Goal: Contribute content: Contribute content

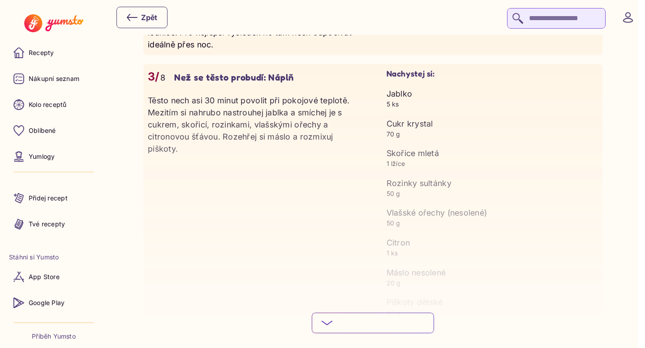
scroll to position [1326, 0]
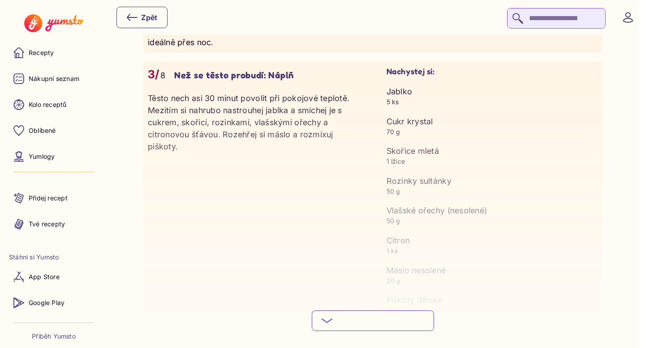
click at [359, 328] on span "Skryj podrobný postup" at bounding box center [380, 331] width 88 height 10
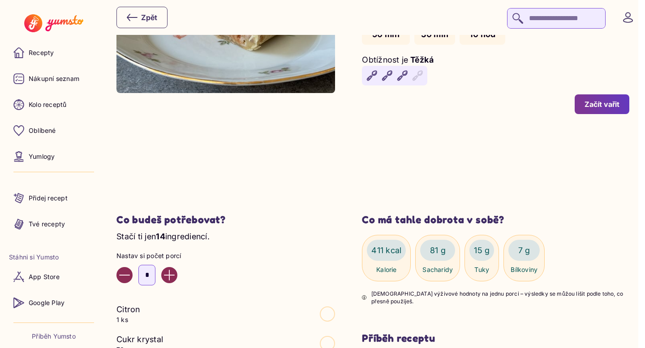
scroll to position [0, 0]
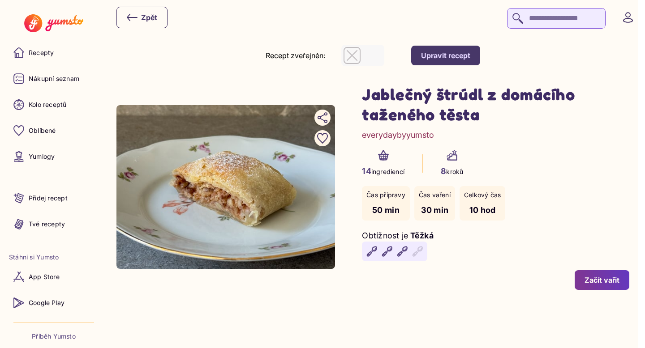
click at [462, 57] on div "Upravit recept" at bounding box center [445, 56] width 49 height 10
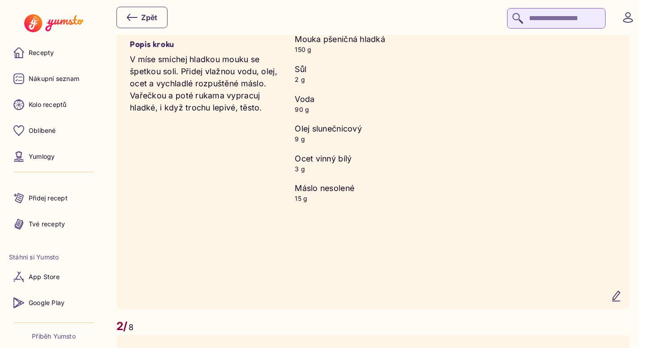
scroll to position [868, 0]
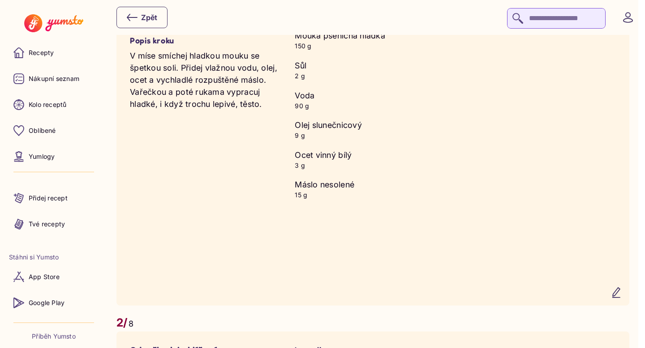
click at [619, 295] on icon "button" at bounding box center [615, 293] width 7 height 10
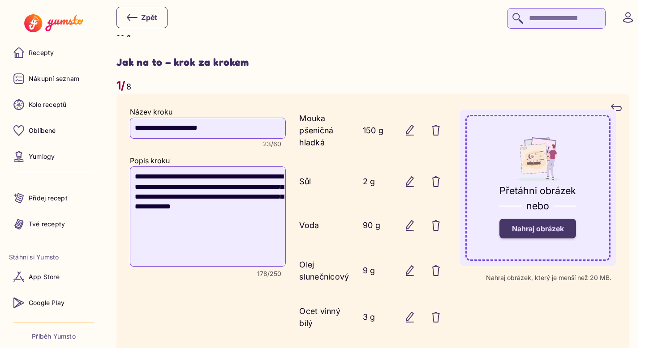
scroll to position [769, 0]
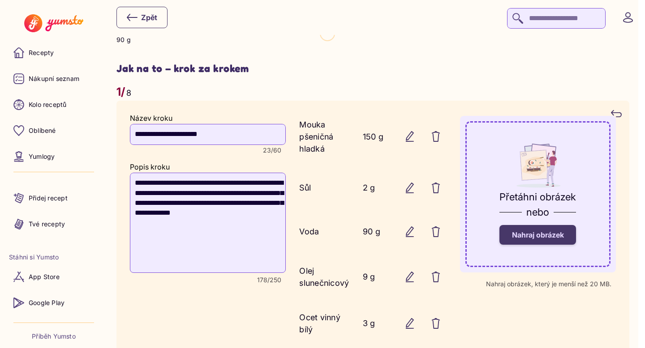
click at [546, 229] on label "Nahraj obrázek" at bounding box center [537, 235] width 77 height 20
click at [0, 0] on input "Nahraj obrázek" at bounding box center [0, 0] width 0 height 0
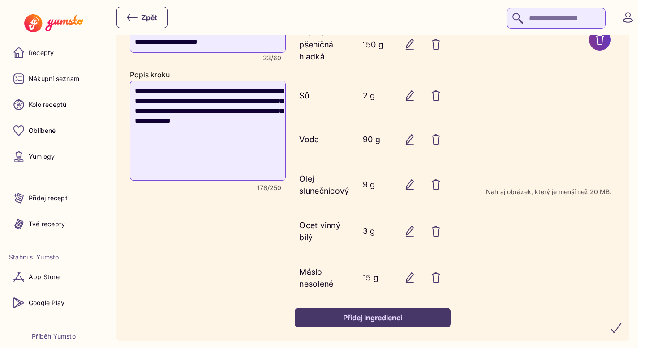
scroll to position [863, 0]
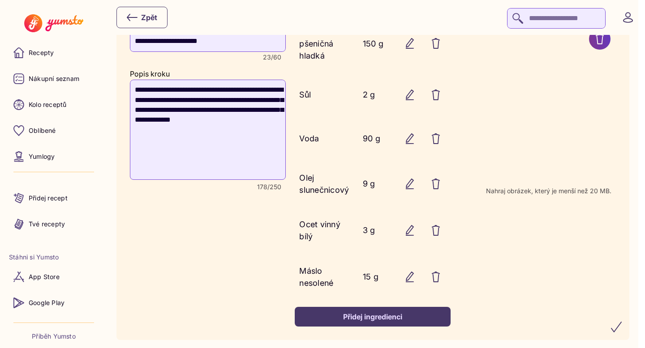
click at [621, 330] on icon "submit" at bounding box center [616, 327] width 11 height 11
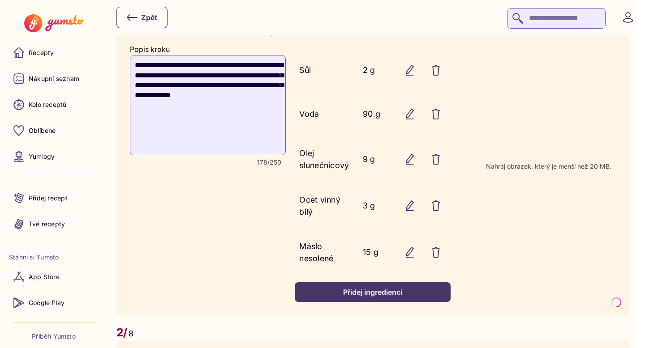
scroll to position [889, 0]
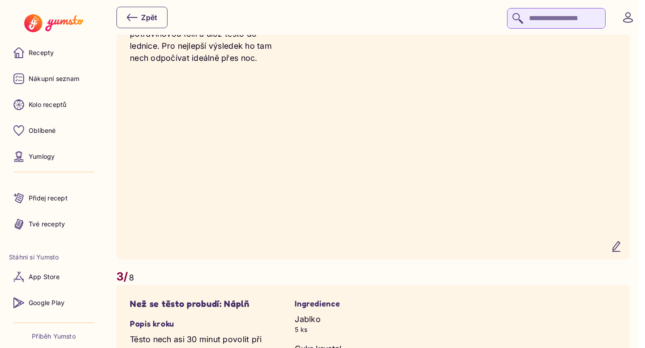
click at [621, 252] on icon "button" at bounding box center [616, 246] width 11 height 11
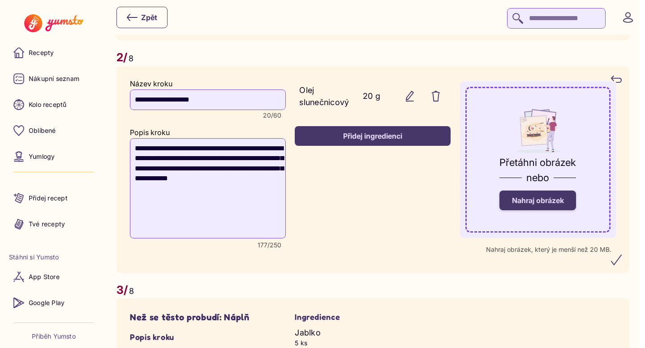
scroll to position [1131, 0]
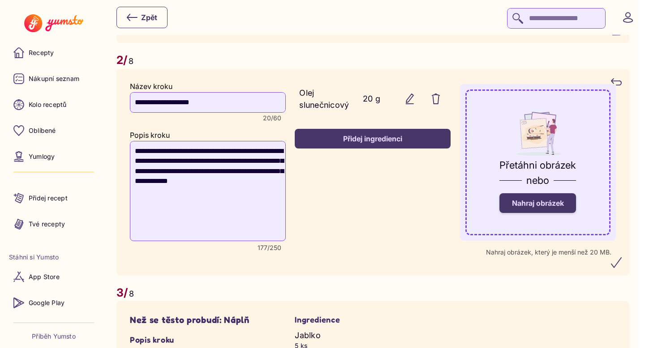
click at [540, 207] on span "Nahraj obrázek" at bounding box center [538, 203] width 52 height 9
click at [0, 0] on input "Nahraj obrázek" at bounding box center [0, 0] width 0 height 0
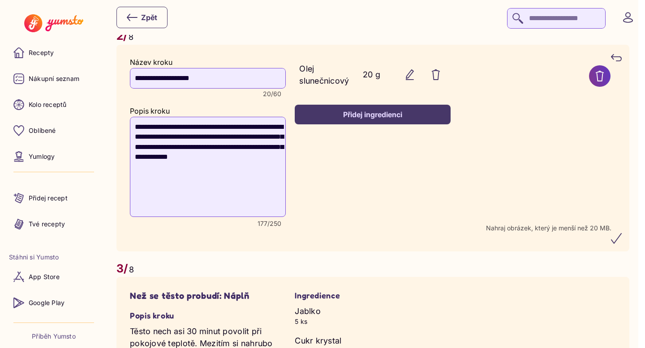
scroll to position [1158, 0]
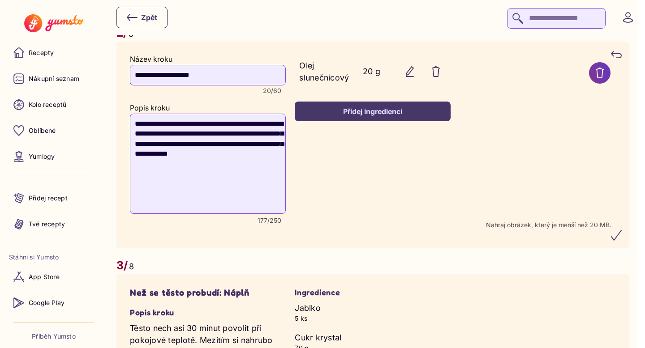
click at [621, 241] on icon "submit" at bounding box center [616, 235] width 11 height 11
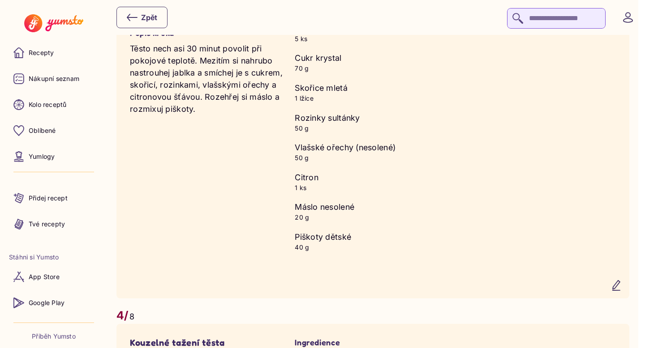
scroll to position [1568, 0]
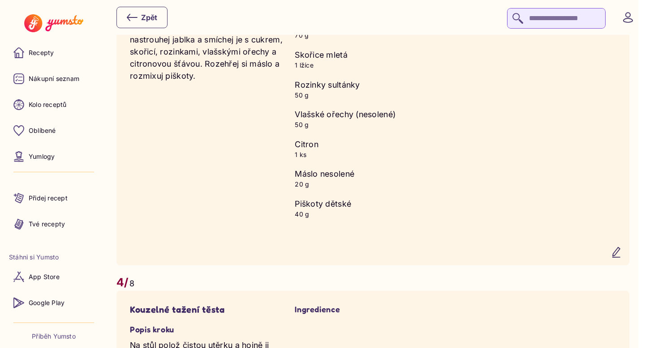
click at [619, 257] on icon "button" at bounding box center [615, 253] width 7 height 10
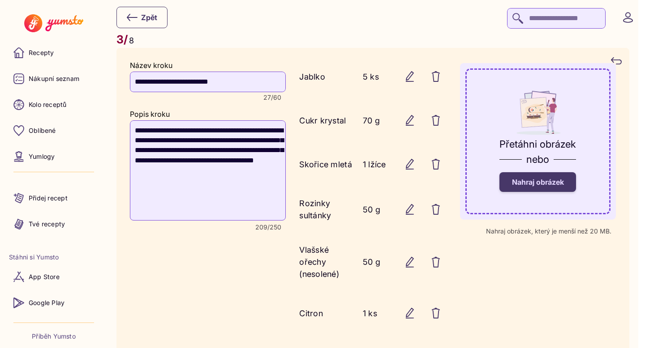
scroll to position [1481, 0]
click at [539, 187] on span "Nahraj obrázek" at bounding box center [538, 182] width 52 height 9
click at [0, 0] on input "Nahraj obrázek" at bounding box center [0, 0] width 0 height 0
click at [541, 192] on label "Nahraj obrázek" at bounding box center [537, 183] width 77 height 20
click at [0, 0] on input "Nahraj obrázek" at bounding box center [0, 0] width 0 height 0
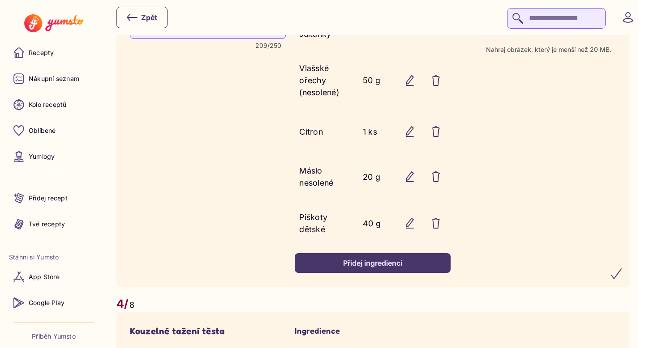
scroll to position [1667, 0]
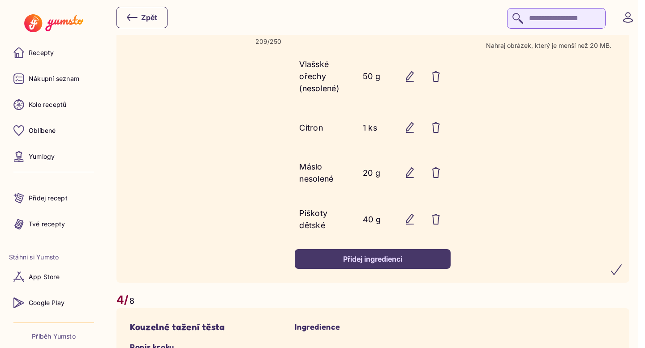
click at [621, 275] on icon "submit" at bounding box center [616, 270] width 11 height 11
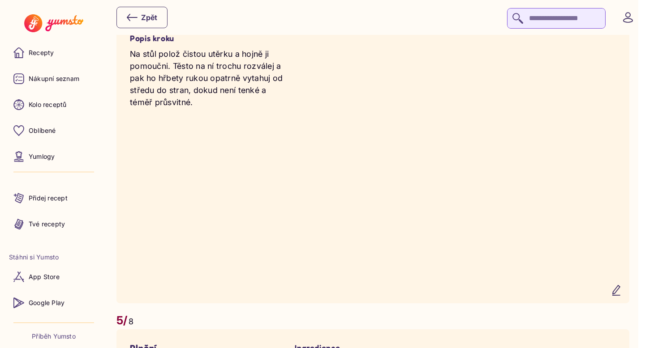
scroll to position [1869, 0]
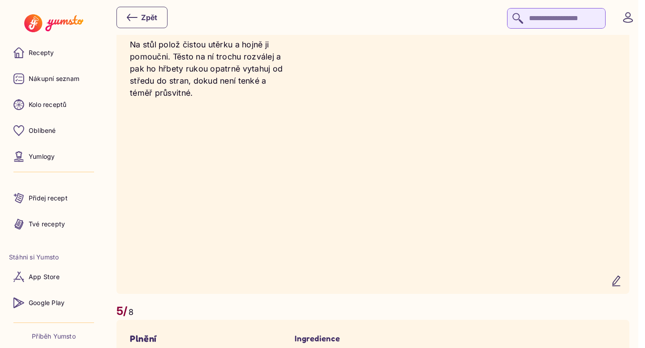
click at [619, 286] on icon "button" at bounding box center [615, 281] width 7 height 10
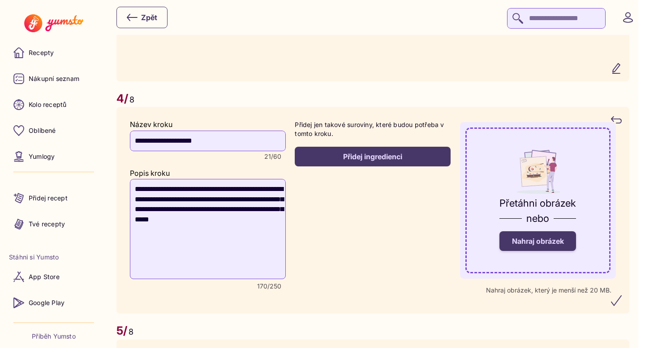
scroll to position [1767, 0]
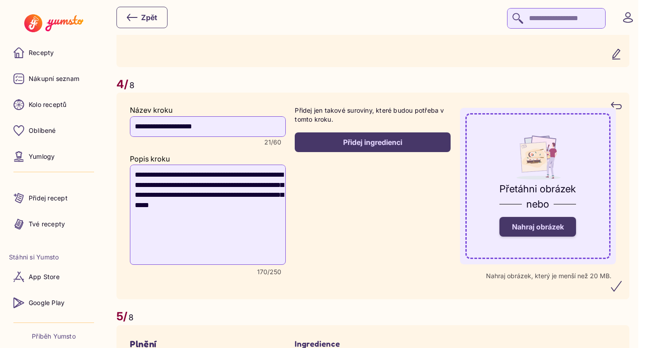
click at [541, 237] on label "Nahraj obrázek" at bounding box center [537, 227] width 77 height 20
click at [0, 0] on input "Nahraj obrázek" at bounding box center [0, 0] width 0 height 0
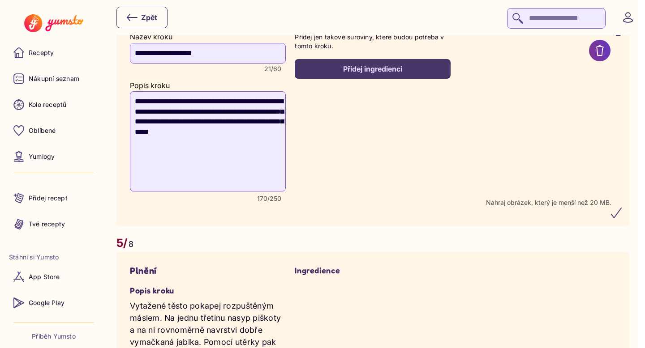
scroll to position [1844, 0]
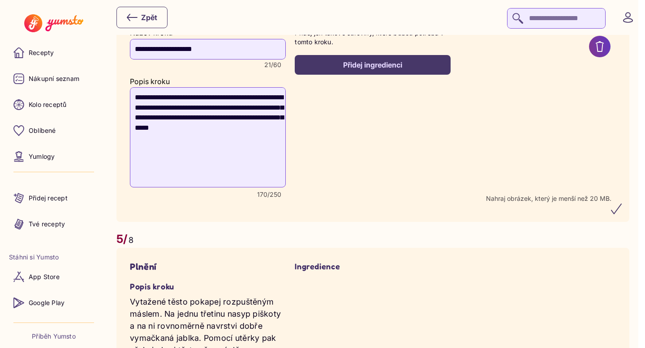
click at [621, 214] on icon "submit" at bounding box center [616, 209] width 10 height 10
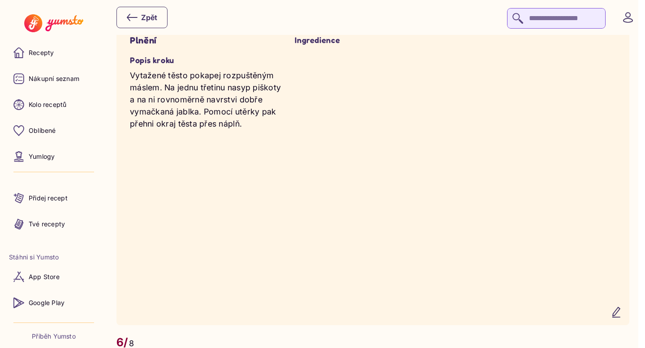
scroll to position [2182, 0]
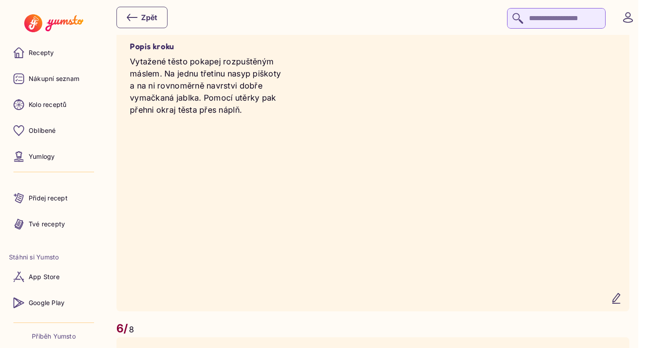
click at [620, 304] on icon "button" at bounding box center [616, 298] width 11 height 11
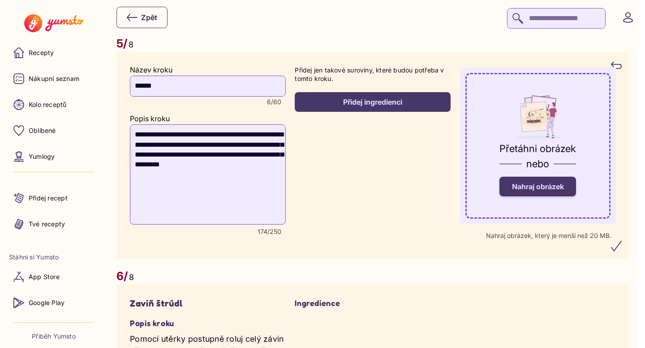
scroll to position [2136, 0]
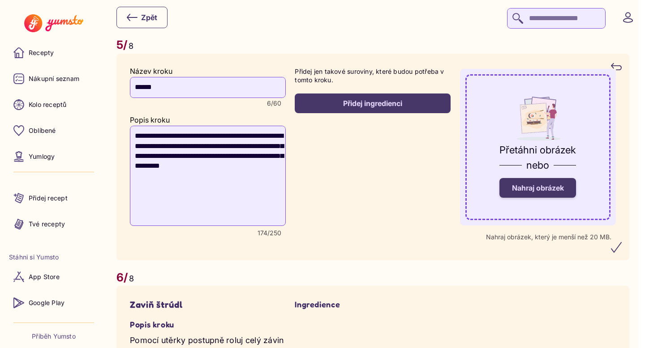
click at [547, 192] on span "Nahraj obrázek" at bounding box center [538, 188] width 52 height 9
click at [0, 0] on input "Nahraj obrázek" at bounding box center [0, 0] width 0 height 0
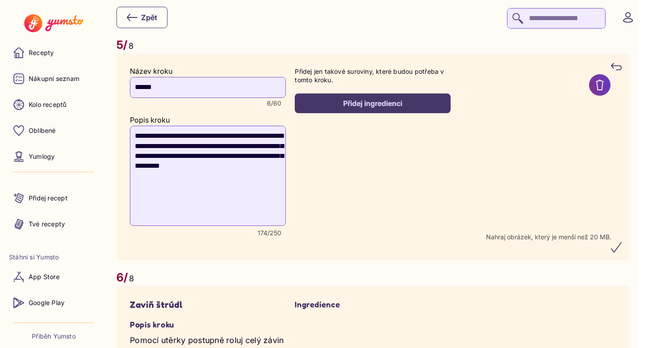
click at [621, 253] on icon "submit" at bounding box center [616, 247] width 11 height 11
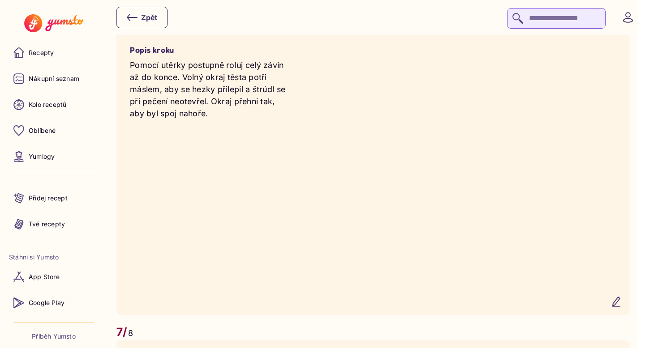
scroll to position [2511, 0]
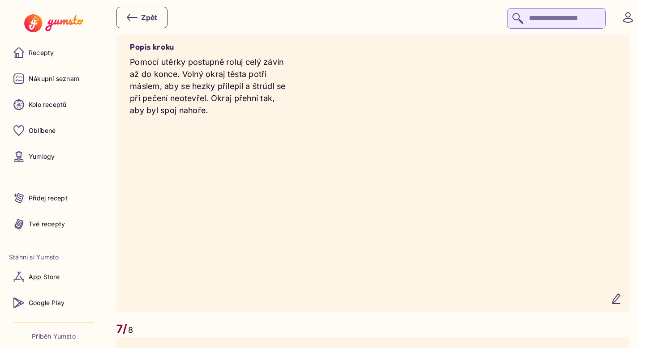
click at [621, 304] on icon "button" at bounding box center [616, 299] width 11 height 11
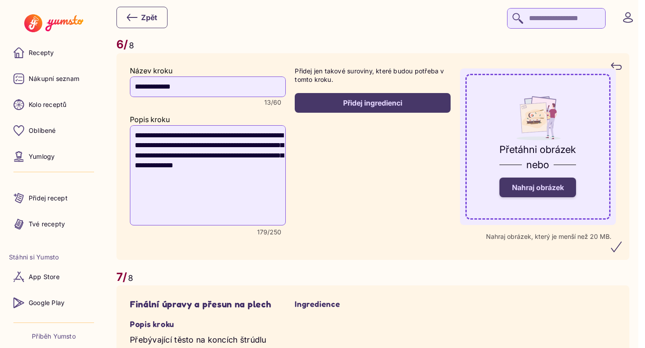
scroll to position [2459, 0]
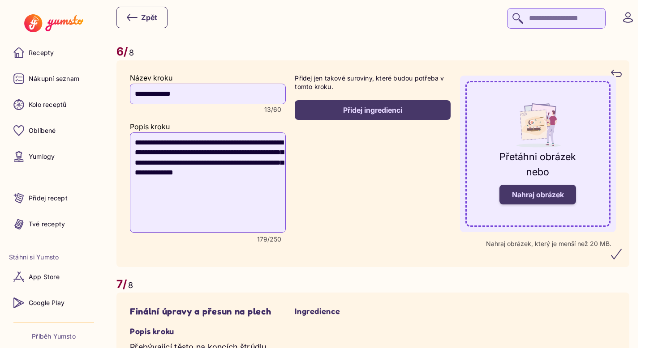
click at [548, 199] on span "Nahraj obrázek" at bounding box center [538, 194] width 52 height 9
click at [0, 0] on input "Nahraj obrázek" at bounding box center [0, 0] width 0 height 0
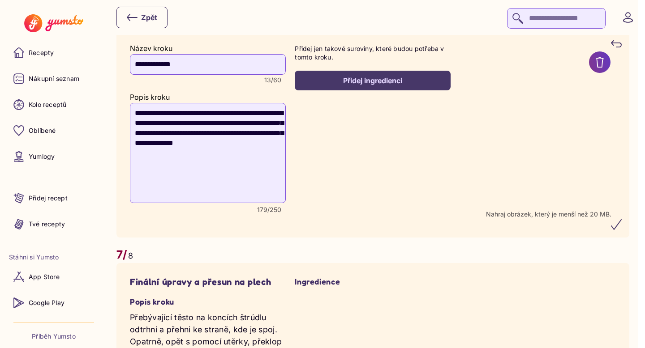
scroll to position [2490, 0]
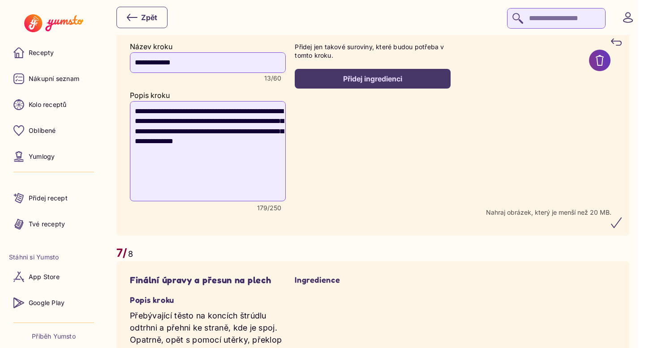
drag, startPoint x: 169, startPoint y: 160, endPoint x: 191, endPoint y: 174, distance: 25.7
click at [191, 174] on textarea "**********" at bounding box center [208, 151] width 156 height 100
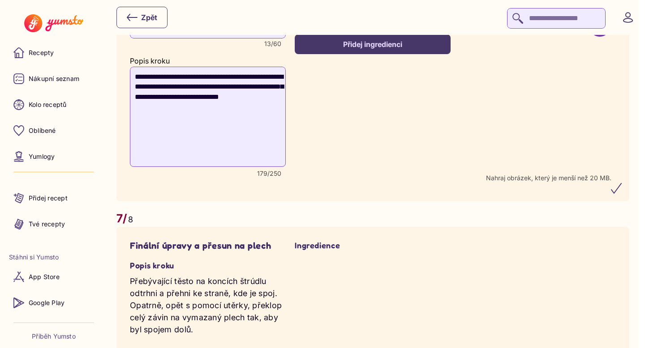
scroll to position [2525, 0]
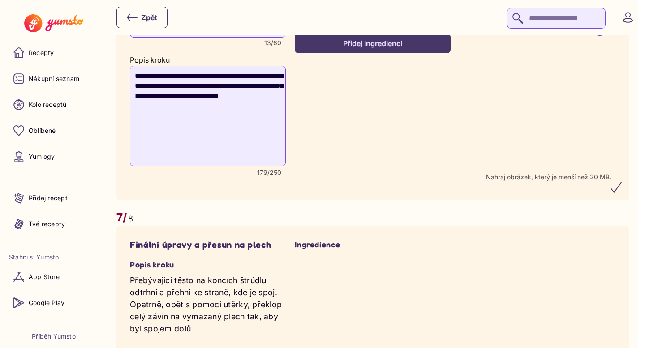
type textarea "**********"
click at [621, 192] on icon "submit" at bounding box center [616, 188] width 10 height 10
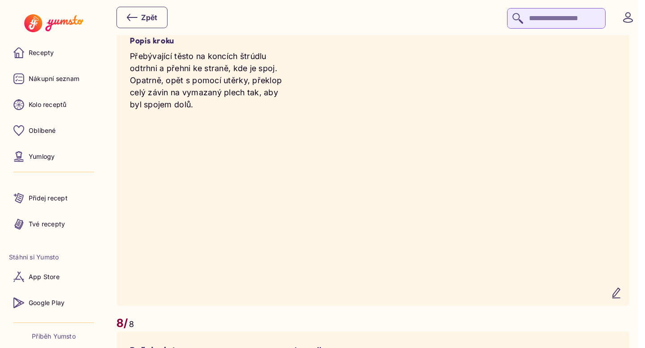
scroll to position [2864, 0]
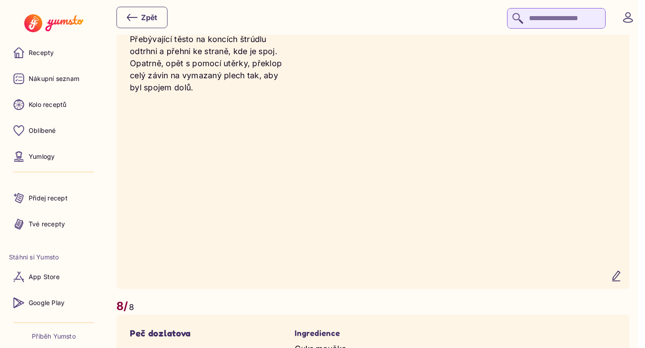
click at [621, 282] on icon "button" at bounding box center [616, 276] width 11 height 11
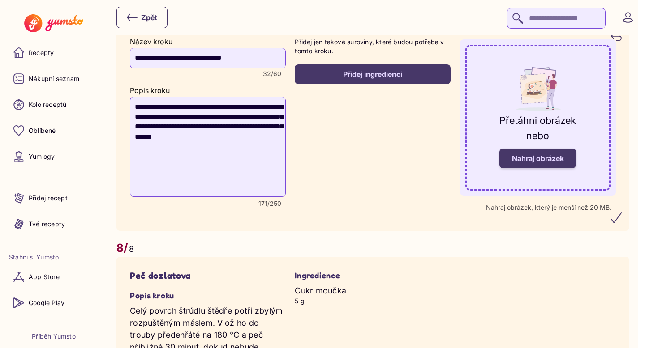
scroll to position [2810, 0]
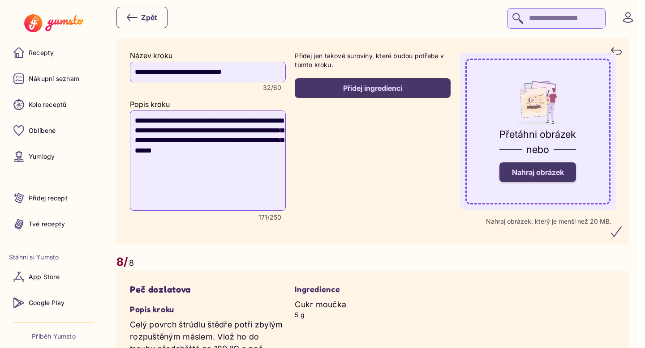
click at [551, 177] on span "Nahraj obrázek" at bounding box center [538, 172] width 52 height 9
click at [0, 0] on input "Nahraj obrázek" at bounding box center [0, 0] width 0 height 0
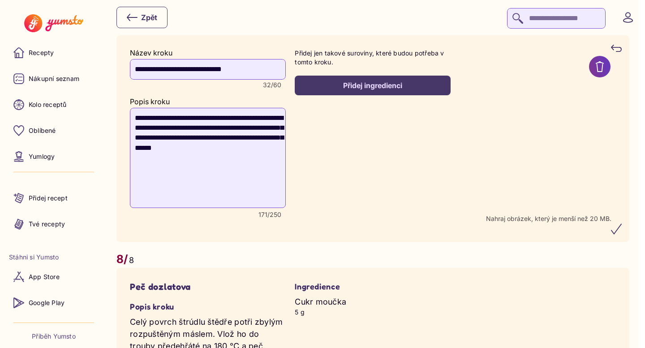
scroll to position [2814, 0]
click at [621, 234] on icon "submit" at bounding box center [616, 228] width 11 height 11
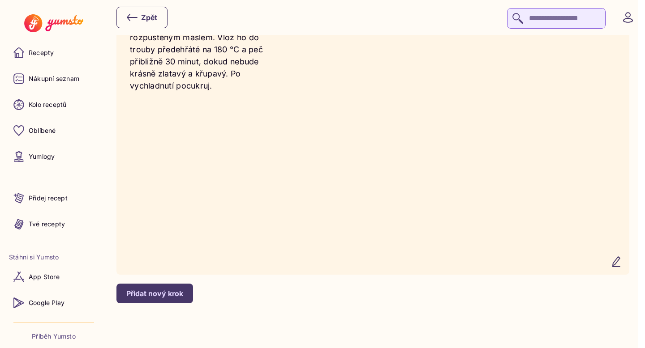
scroll to position [3211, 0]
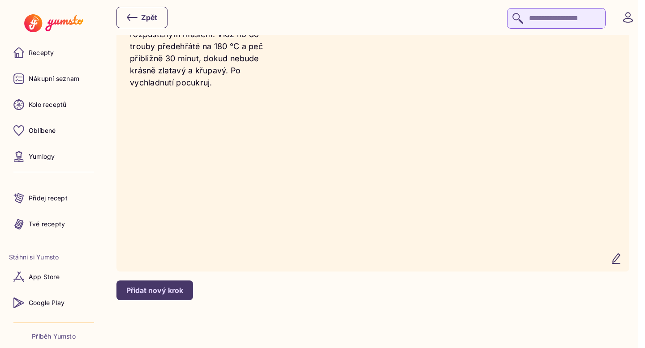
click at [621, 264] on icon "button" at bounding box center [616, 258] width 11 height 11
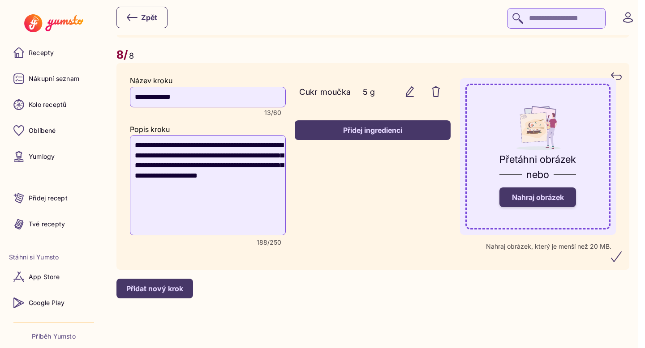
click at [535, 198] on span "Nahraj obrázek" at bounding box center [538, 197] width 52 height 9
click at [0, 0] on input "Nahraj obrázek" at bounding box center [0, 0] width 0 height 0
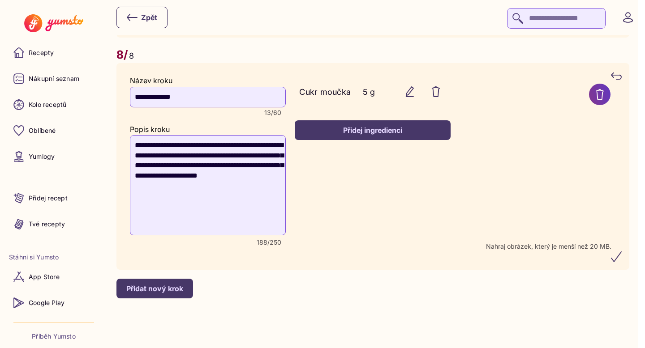
click at [620, 259] on icon "submit" at bounding box center [616, 257] width 11 height 11
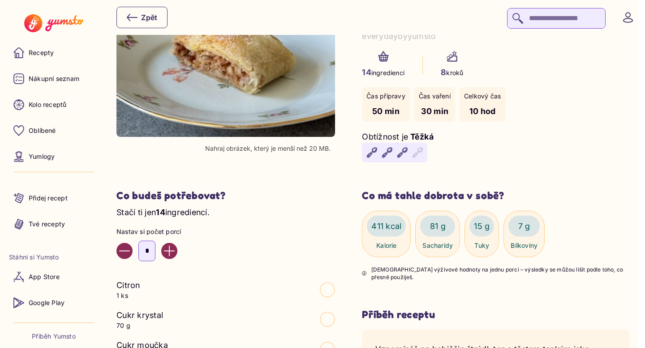
scroll to position [135, 0]
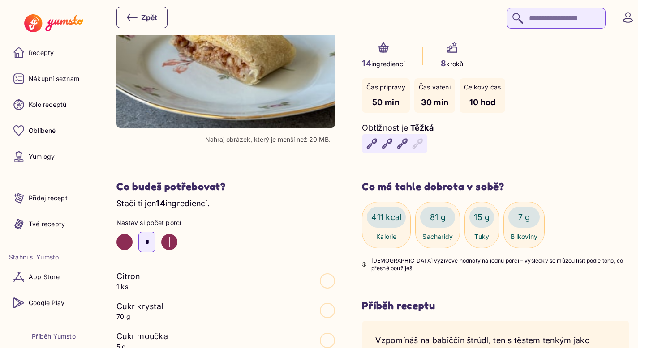
click at [169, 247] on icon "Increase value" at bounding box center [169, 242] width 11 height 11
type input "*"
click at [554, 161] on div "Jablečný štrúdl z domácího taženého těsta everydaybyyumsto 14 ingrediencí 8 kro…" at bounding box center [495, 55] width 267 height 213
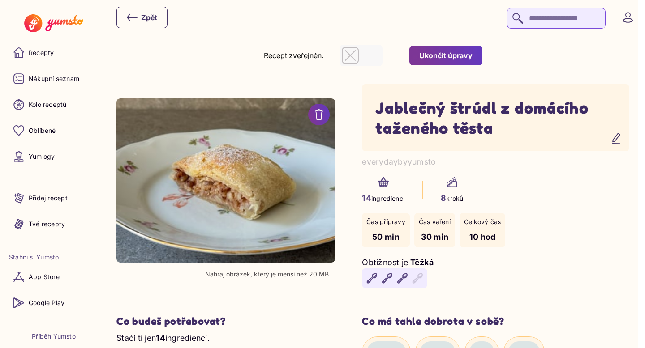
click at [444, 55] on div "Ukončit úpravy" at bounding box center [445, 56] width 53 height 10
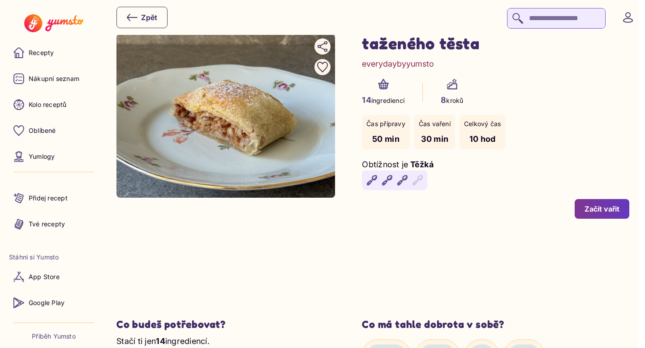
scroll to position [72, 0]
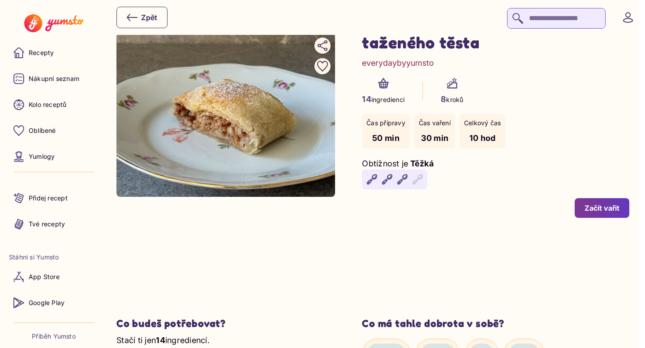
click at [600, 201] on button "Začít vařit" at bounding box center [601, 208] width 55 height 20
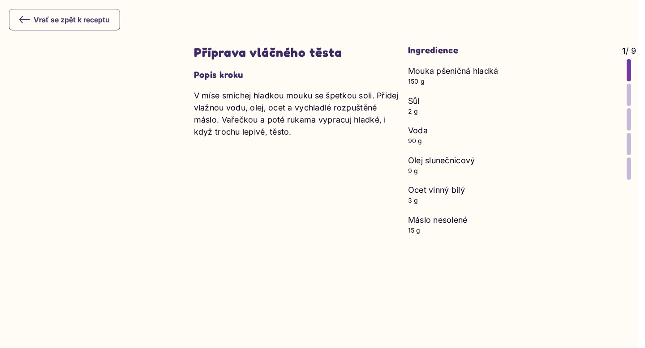
click at [628, 96] on div at bounding box center [628, 95] width 4 height 22
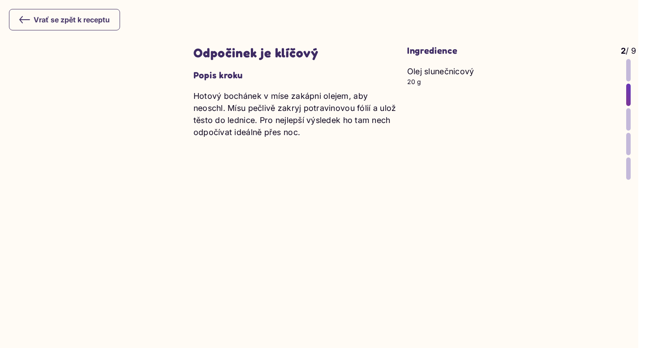
click at [628, 115] on div at bounding box center [628, 119] width 4 height 22
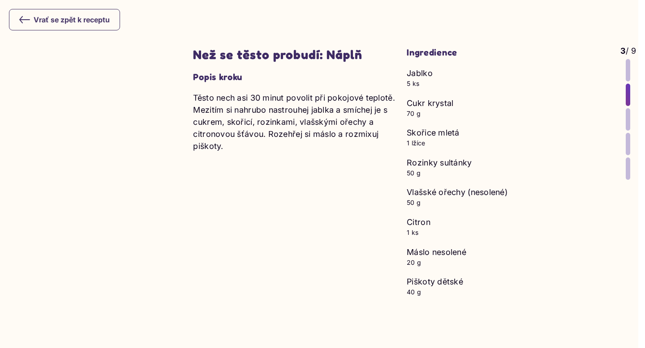
click at [626, 124] on div at bounding box center [627, 119] width 4 height 22
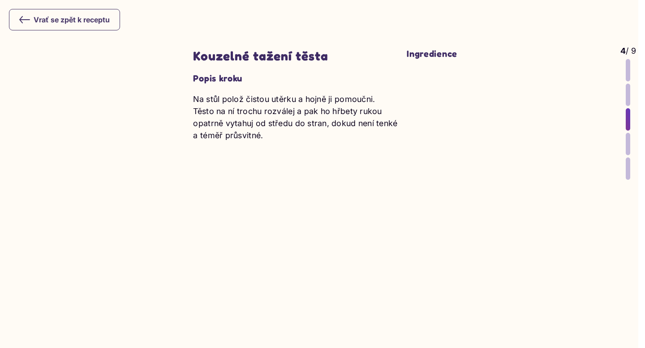
click at [627, 137] on div at bounding box center [627, 144] width 4 height 22
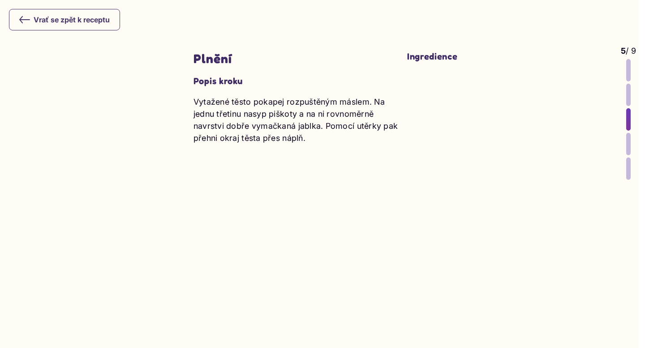
click at [627, 147] on div at bounding box center [628, 144] width 4 height 22
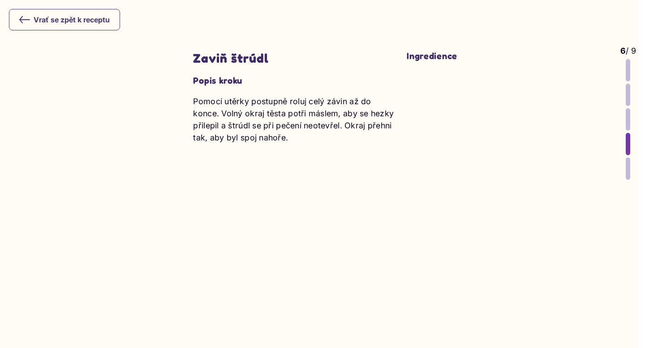
click at [627, 163] on div at bounding box center [627, 169] width 4 height 22
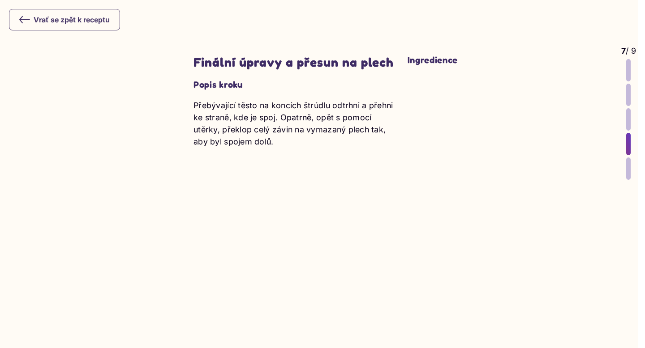
click at [627, 170] on div at bounding box center [628, 169] width 4 height 22
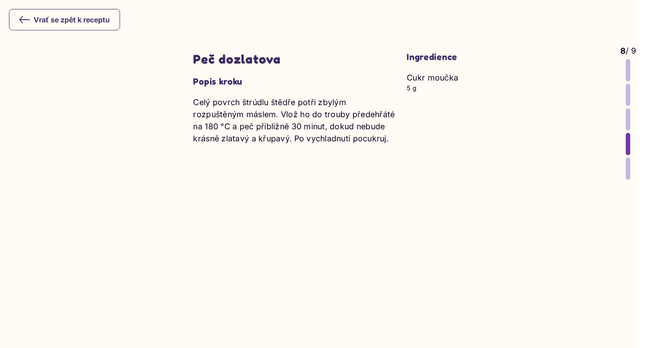
click at [24, 15] on icon at bounding box center [24, 19] width 11 height 11
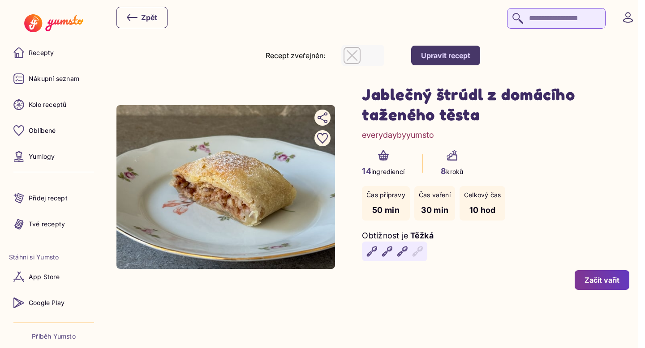
click at [355, 64] on div "button" at bounding box center [351, 55] width 17 height 17
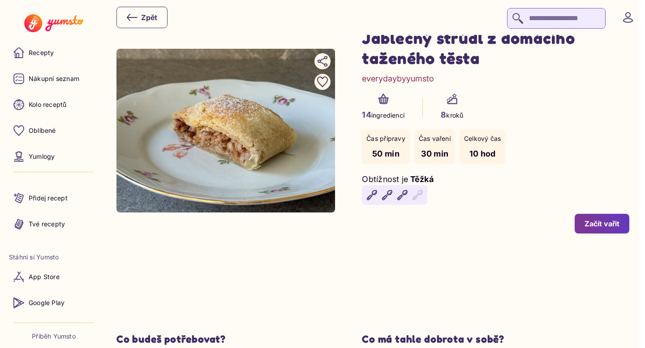
scroll to position [58, 0]
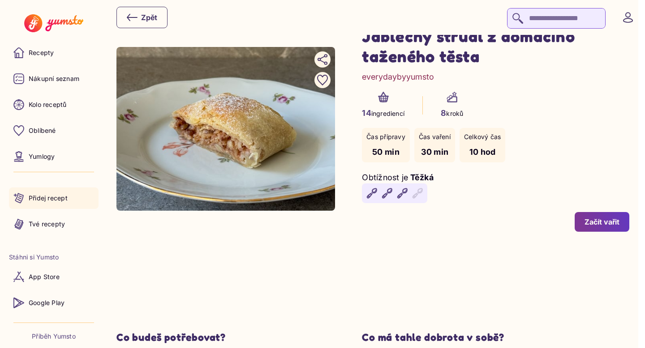
click at [43, 204] on link "Přidej recept" at bounding box center [54, 198] width 90 height 21
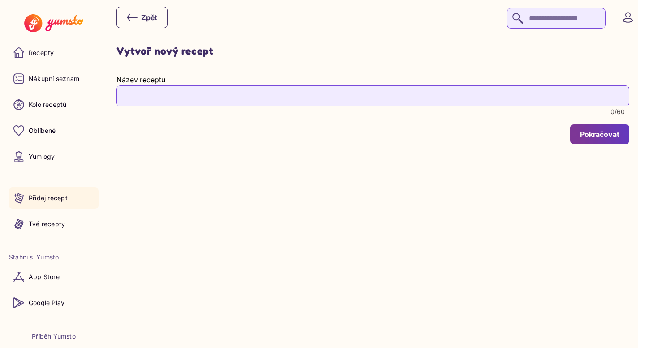
click at [47, 225] on p "Tvé recepty" at bounding box center [47, 224] width 36 height 9
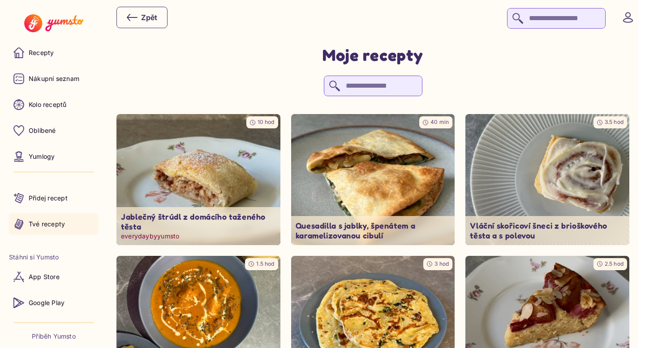
click at [250, 182] on img at bounding box center [198, 179] width 172 height 137
